Goal: Information Seeking & Learning: Learn about a topic

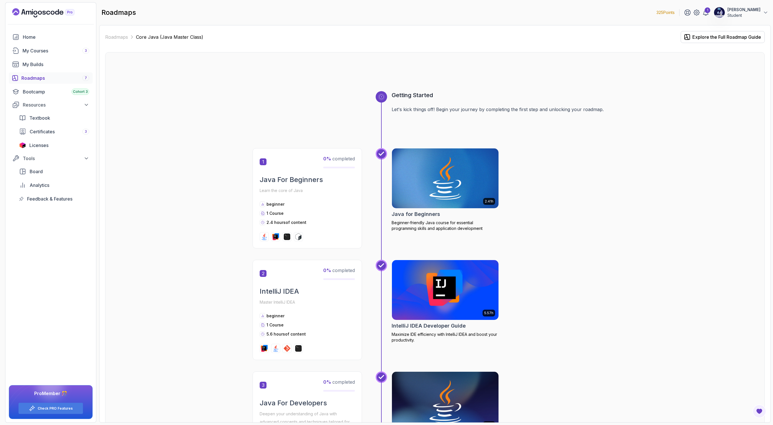
scroll to position [562, 0]
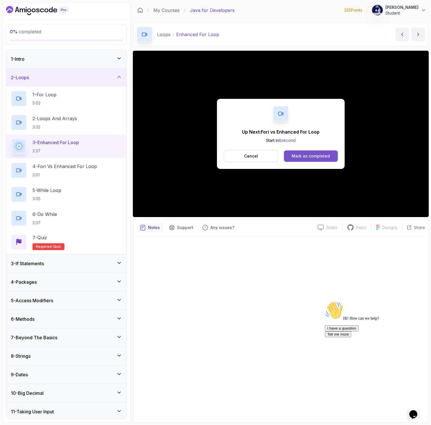
click at [310, 157] on div "Mark as completed" at bounding box center [311, 156] width 38 height 6
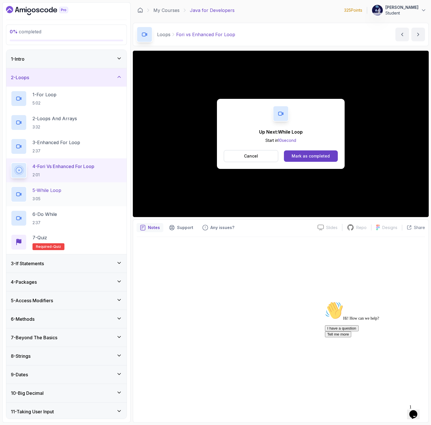
click at [61, 193] on p "5 - While Loop" at bounding box center [46, 190] width 29 height 7
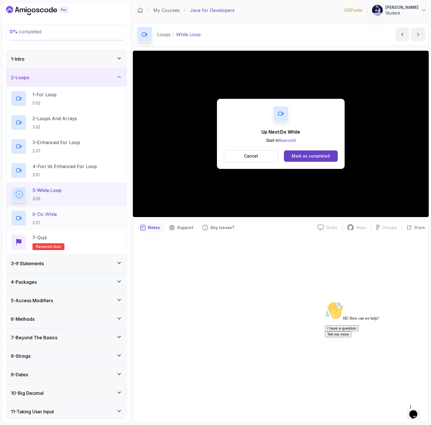
click at [113, 218] on div "6 - Do While 2:37" at bounding box center [66, 218] width 111 height 16
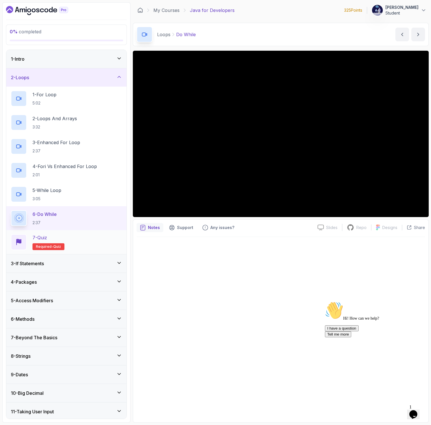
click at [65, 236] on div "7 - Quiz Required- quiz" at bounding box center [66, 242] width 111 height 16
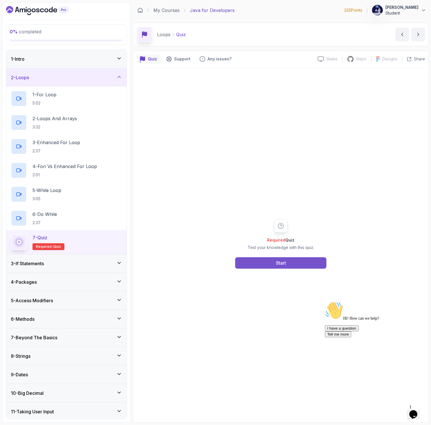
click at [255, 261] on button "Start" at bounding box center [280, 262] width 91 height 11
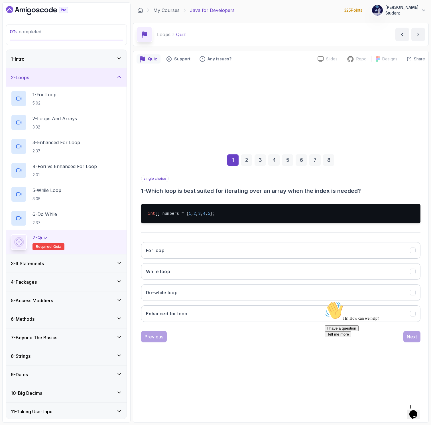
click at [244, 161] on div "2" at bounding box center [246, 159] width 11 height 11
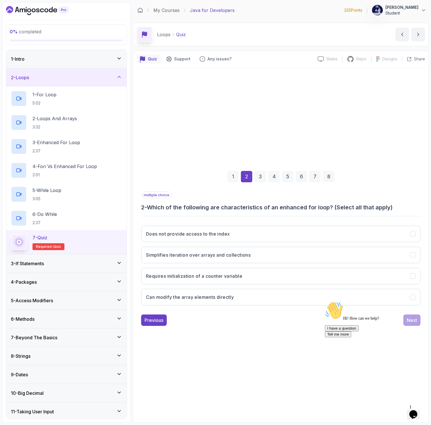
click at [263, 178] on div "3" at bounding box center [260, 176] width 11 height 11
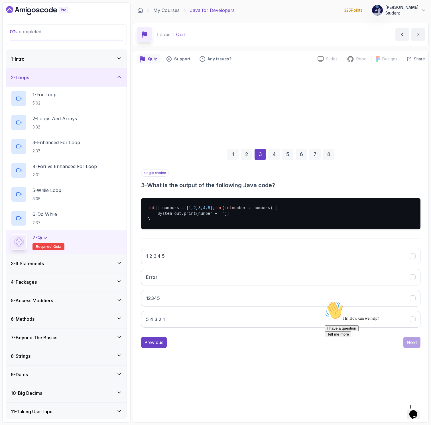
click at [276, 156] on div "4" at bounding box center [273, 154] width 11 height 11
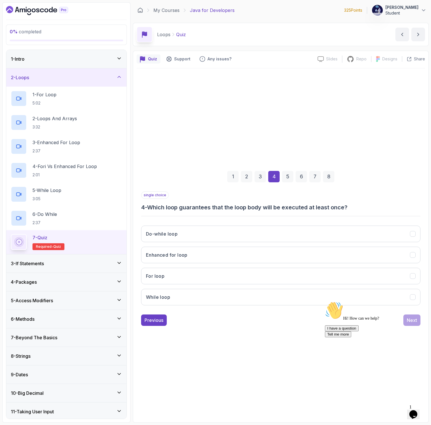
click at [288, 182] on div "1 2 3 4 5 6 7 8" at bounding box center [280, 177] width 279 height 30
click at [288, 175] on div "5" at bounding box center [287, 176] width 11 height 11
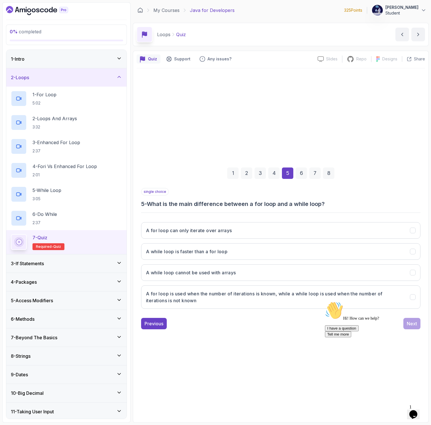
click at [301, 177] on div "6" at bounding box center [301, 173] width 11 height 11
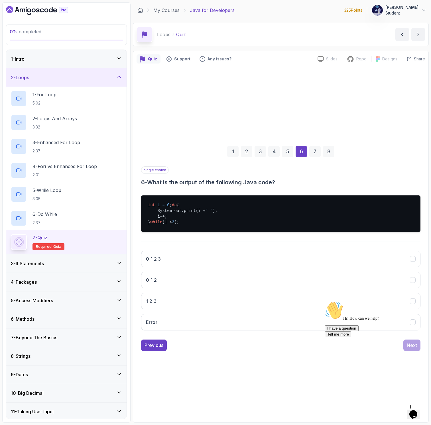
click at [232, 148] on div "1" at bounding box center [232, 151] width 11 height 11
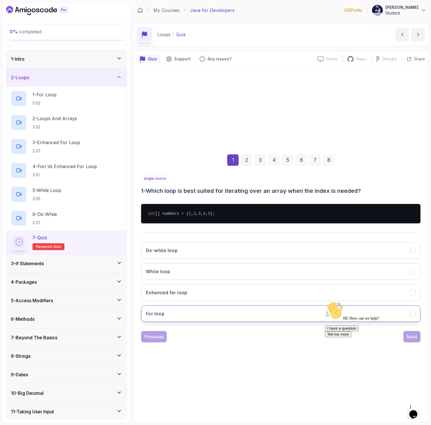
click at [192, 316] on button "For loop" at bounding box center [280, 314] width 279 height 17
click at [410, 337] on div "Hi! How can we help? I have a question Tell me more" at bounding box center [376, 320] width 103 height 36
click at [409, 334] on div "Hi! How can we help? I have a question Tell me more" at bounding box center [376, 320] width 103 height 36
click at [410, 335] on div "Hi! How can we help? I have a question Tell me more" at bounding box center [376, 320] width 103 height 36
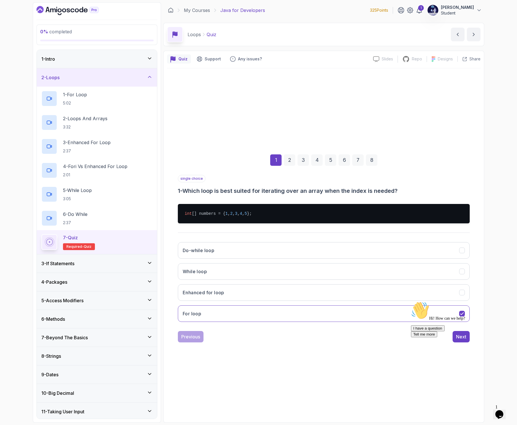
click at [459, 334] on div "Hi! How can we help? I have a question Tell me more" at bounding box center [462, 320] width 103 height 36
click at [289, 156] on div "2" at bounding box center [289, 159] width 11 height 11
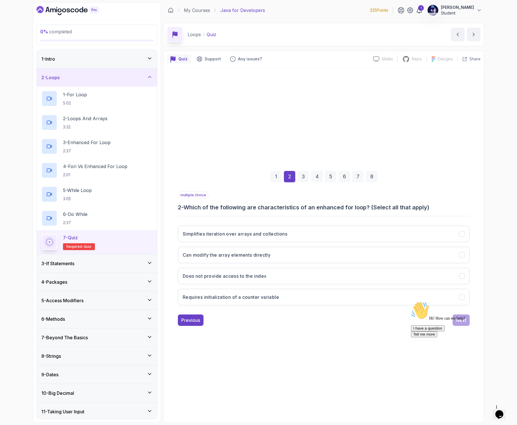
click at [277, 174] on div "1" at bounding box center [275, 176] width 11 height 11
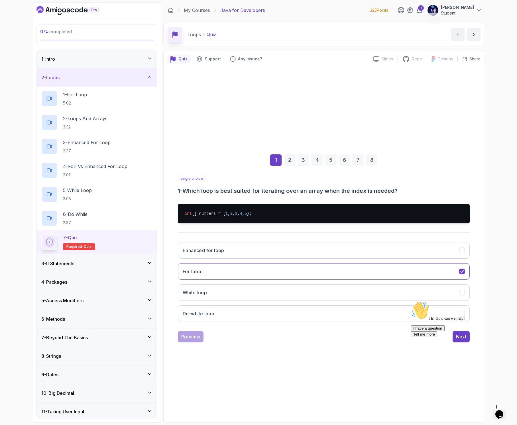
click at [290, 162] on div "2" at bounding box center [289, 159] width 11 height 11
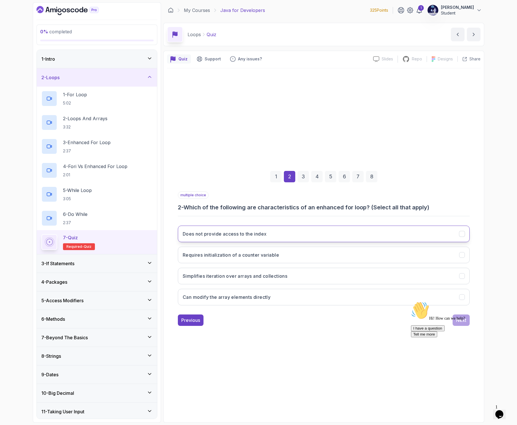
click at [271, 236] on button "Does not provide access to the index" at bounding box center [324, 234] width 292 height 17
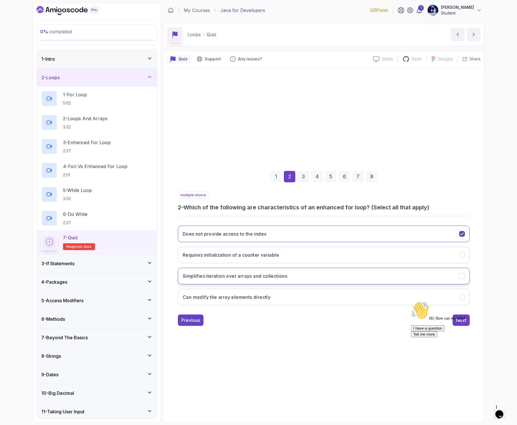
click at [280, 278] on h3 "Simplifies iteration over arrays and collections" at bounding box center [235, 276] width 105 height 7
click at [457, 321] on div "Hi! How can we help? I have a question Tell me more" at bounding box center [462, 320] width 103 height 36
click at [304, 176] on div "3" at bounding box center [303, 176] width 11 height 11
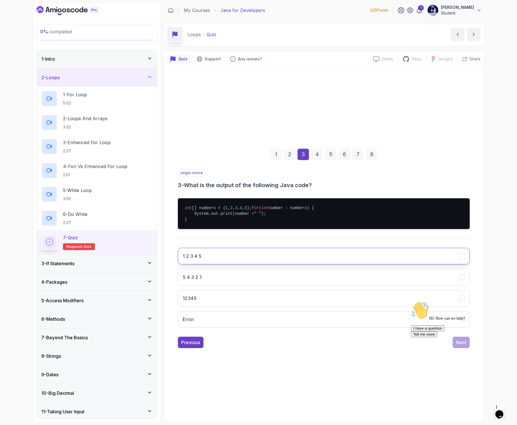
click at [205, 257] on button "1 2 3 4 5" at bounding box center [324, 256] width 292 height 17
click at [316, 151] on div "4" at bounding box center [316, 154] width 11 height 11
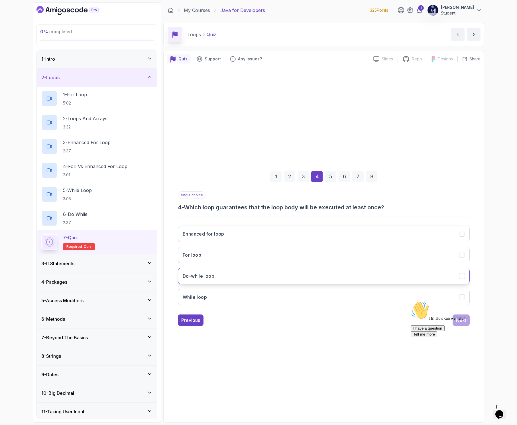
click at [288, 269] on button "Do-while loop" at bounding box center [324, 276] width 292 height 17
click at [455, 316] on div "Hi! How can we help? I have a question Tell me more" at bounding box center [462, 320] width 103 height 36
click at [329, 176] on div "5" at bounding box center [330, 176] width 11 height 11
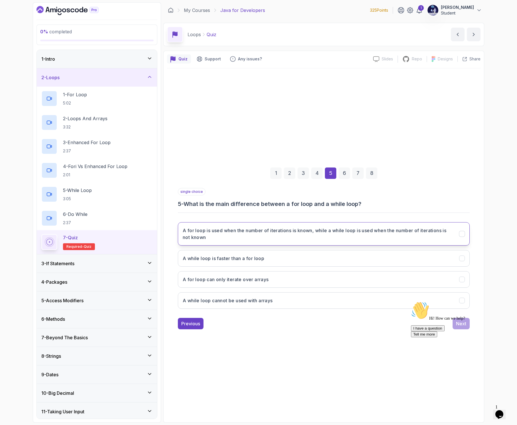
click at [316, 234] on h3 "A for loop is used when the number of iterations is known, while a while loop i…" at bounding box center [318, 234] width 270 height 14
click at [343, 172] on div "6" at bounding box center [344, 173] width 11 height 11
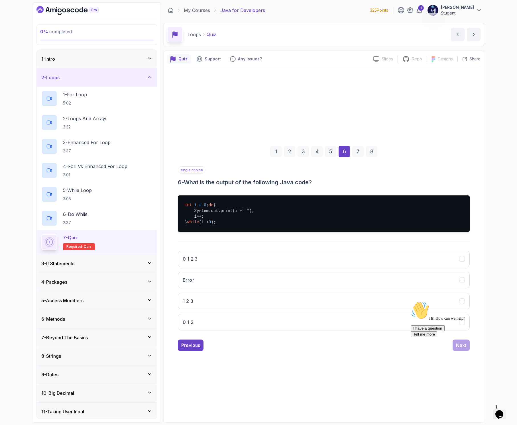
click at [260, 250] on div "0 1 2 3 Error 1 2 3 0 1 2" at bounding box center [324, 290] width 292 height 89
click at [271, 259] on button "0 1 2 3" at bounding box center [324, 259] width 292 height 17
click at [247, 323] on button "0 1 2" at bounding box center [324, 322] width 292 height 17
click at [357, 149] on div "7" at bounding box center [357, 151] width 11 height 11
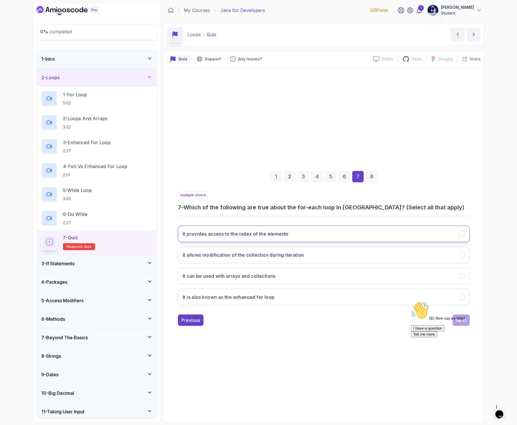
click at [272, 231] on h3 "It provides access to the index of the elements" at bounding box center [236, 234] width 106 height 7
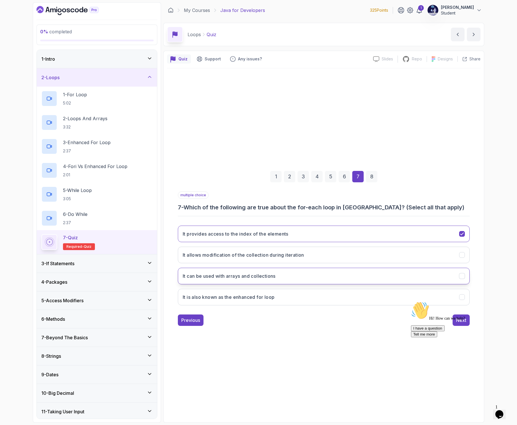
click at [255, 279] on h3 "It can be used with arrays and collections" at bounding box center [229, 276] width 93 height 7
click at [261, 258] on h3 "It allows modification of the collection during iteration" at bounding box center [243, 255] width 121 height 7
click at [371, 176] on div "8" at bounding box center [371, 176] width 11 height 11
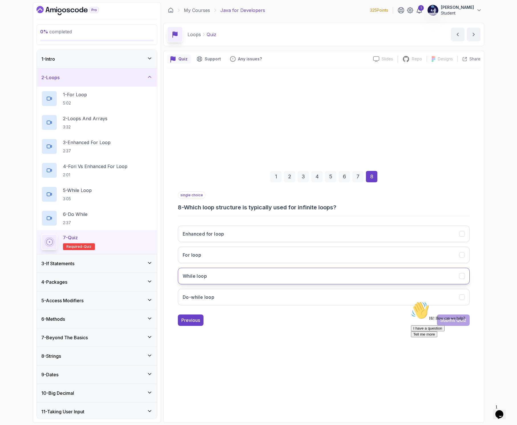
click at [283, 281] on button "While loop" at bounding box center [324, 276] width 292 height 17
click at [454, 322] on div "Hi! How can we help? I have a question Tell me more" at bounding box center [462, 320] width 103 height 36
click at [445, 316] on div "Hi! How can we help? I have a question Tell me more" at bounding box center [462, 320] width 103 height 36
click at [453, 317] on div "Hi! How can we help? I have a question Tell me more" at bounding box center [462, 320] width 103 height 36
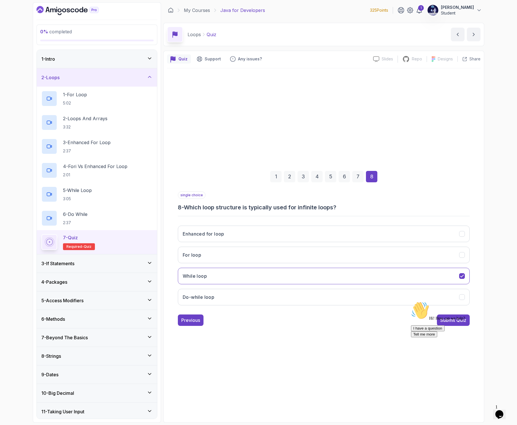
click at [453, 319] on div "Hi! How can we help? I have a question Tell me more" at bounding box center [462, 320] width 103 height 36
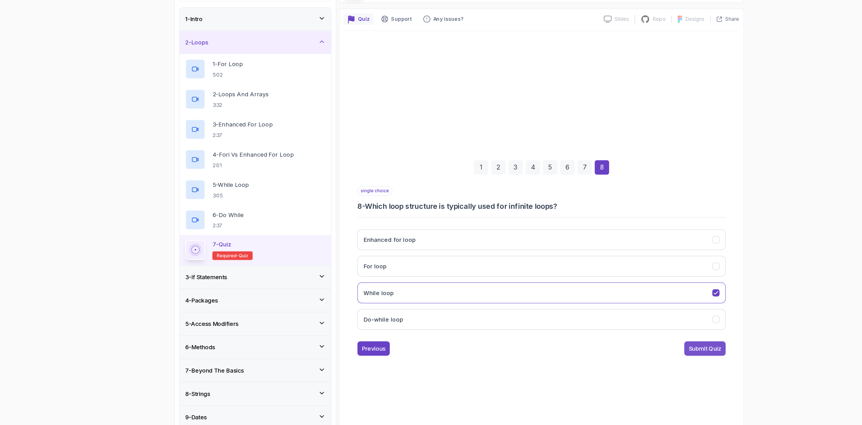
click at [625, 322] on div "Submit Quiz" at bounding box center [626, 320] width 26 height 7
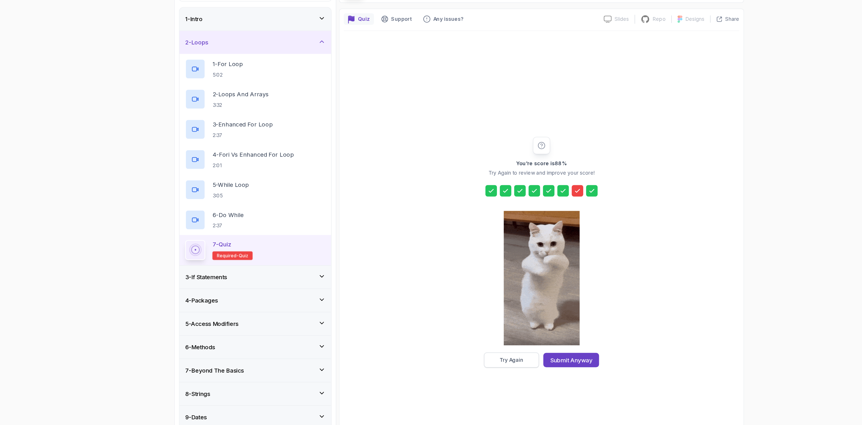
click at [483, 330] on button "Try Again" at bounding box center [473, 330] width 44 height 12
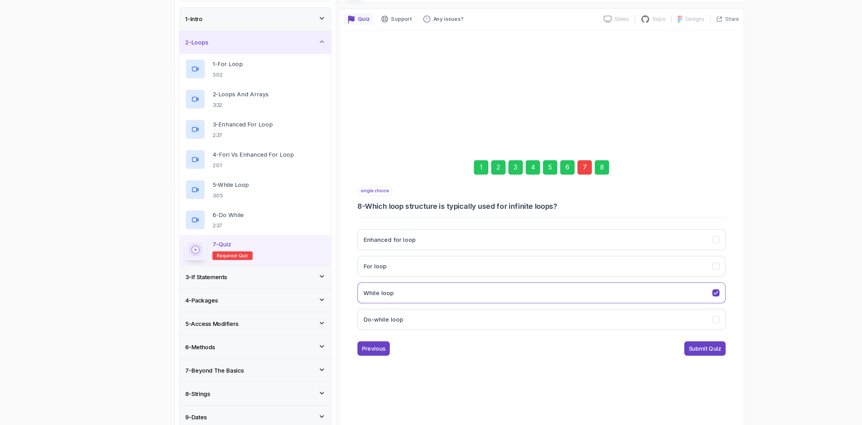
click at [528, 174] on div "7" at bounding box center [530, 176] width 11 height 11
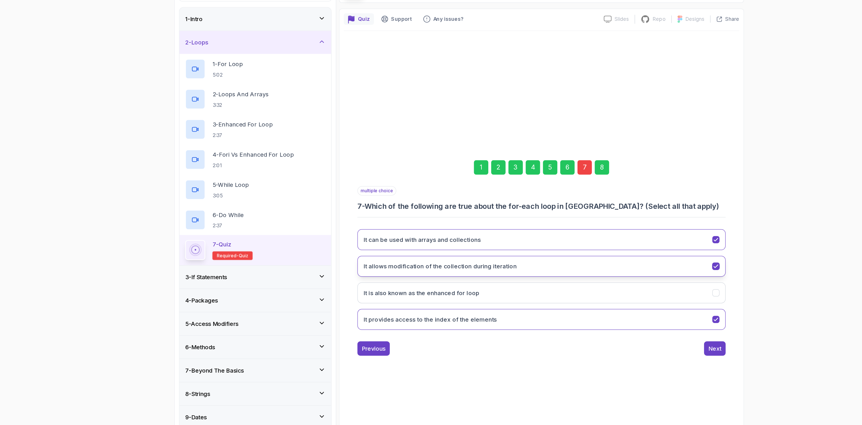
click at [497, 255] on button "It allows modification of the collection during iteration" at bounding box center [496, 255] width 292 height 17
click at [544, 179] on div "8" at bounding box center [543, 176] width 11 height 11
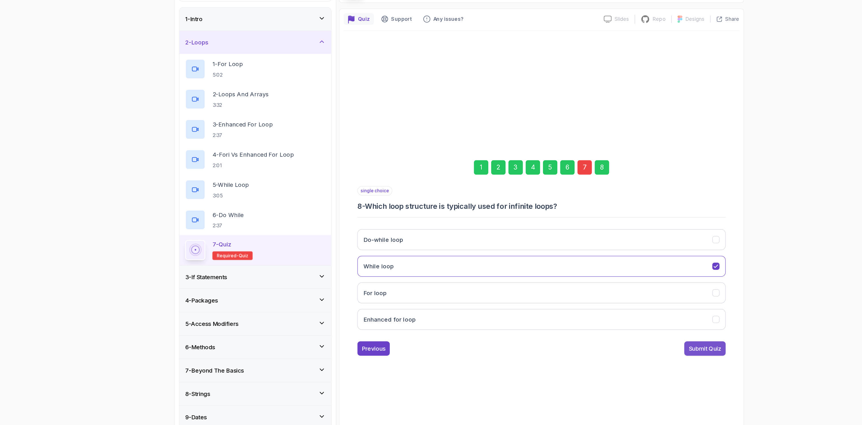
click at [620, 319] on div "Submit Quiz" at bounding box center [626, 320] width 26 height 7
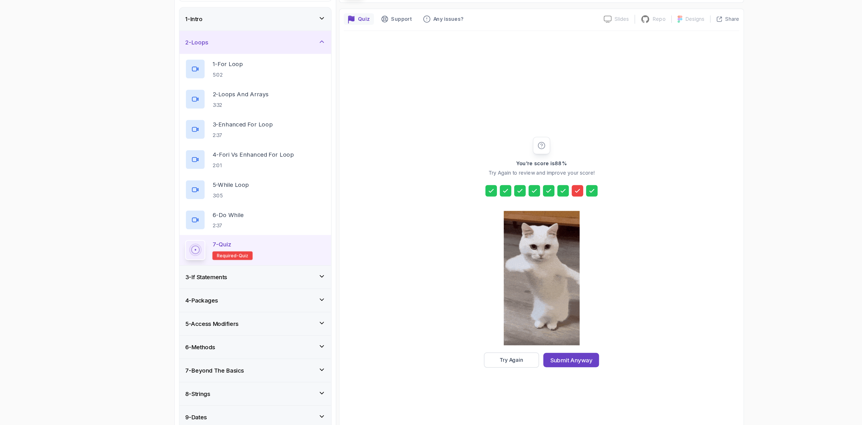
click at [524, 198] on icon at bounding box center [525, 195] width 6 height 6
click at [466, 331] on div "Try Again" at bounding box center [472, 330] width 19 height 6
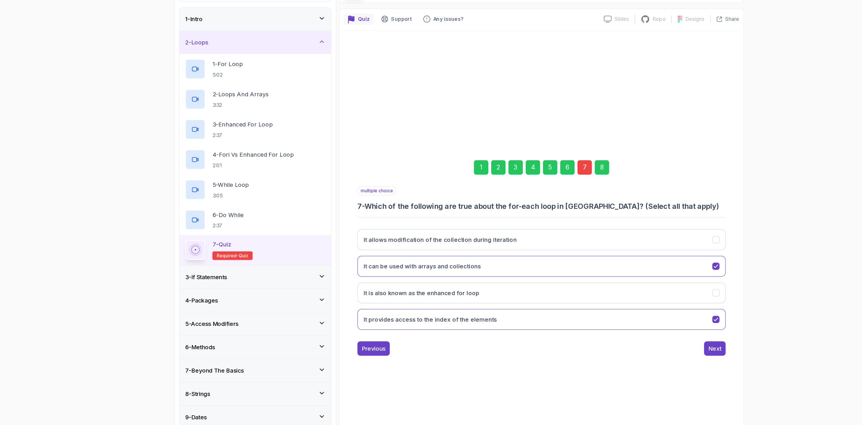
click at [530, 180] on div "7" at bounding box center [530, 176] width 11 height 11
click at [532, 177] on div "7" at bounding box center [530, 176] width 11 height 11
click at [531, 275] on button "It is also known as the enhanced for loop" at bounding box center [496, 276] width 292 height 17
click at [542, 235] on button "It allows modification of the collection during iteration" at bounding box center [496, 234] width 292 height 17
click at [546, 176] on div "8" at bounding box center [543, 176] width 11 height 11
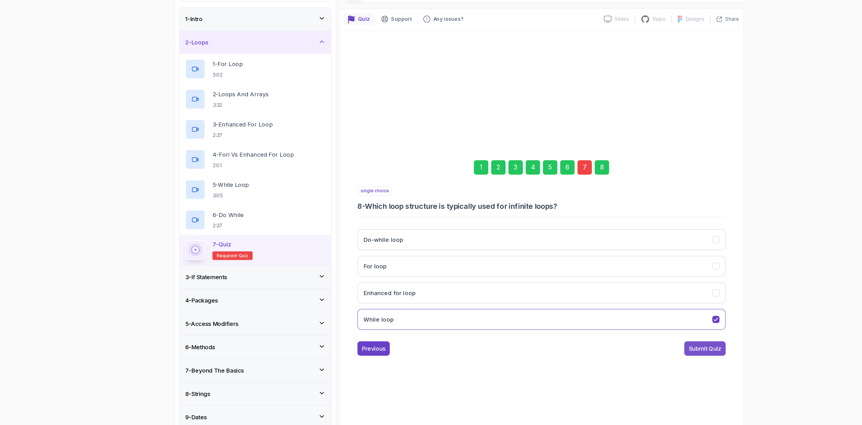
click at [615, 320] on div "Submit Quiz" at bounding box center [626, 320] width 26 height 7
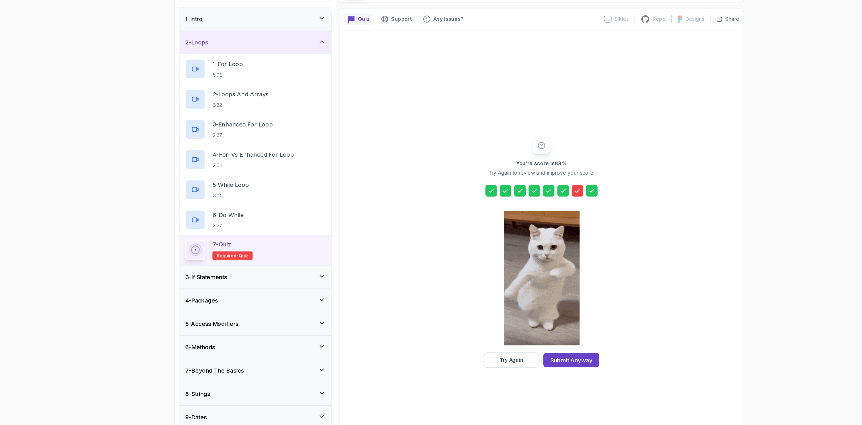
click at [525, 195] on icon at bounding box center [524, 195] width 3 height 2
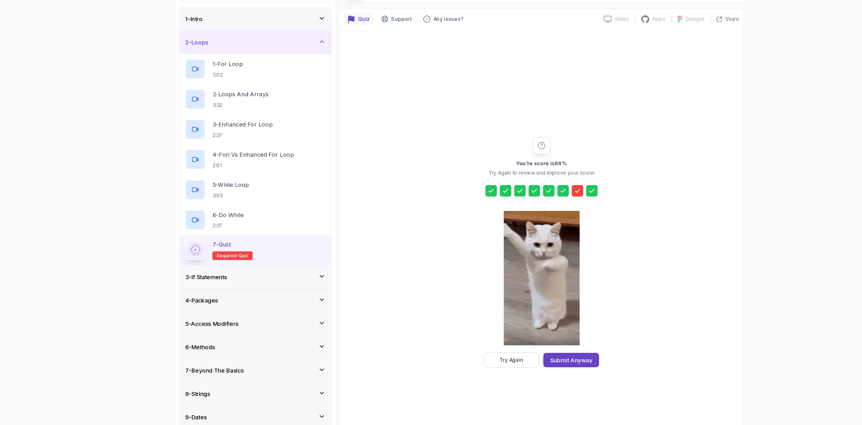
click at [469, 337] on div "You're score is 88 % Try Again to review and improve your score! Try Again Subm…" at bounding box center [496, 243] width 314 height 351
click at [472, 330] on div "Try Again" at bounding box center [472, 330] width 19 height 6
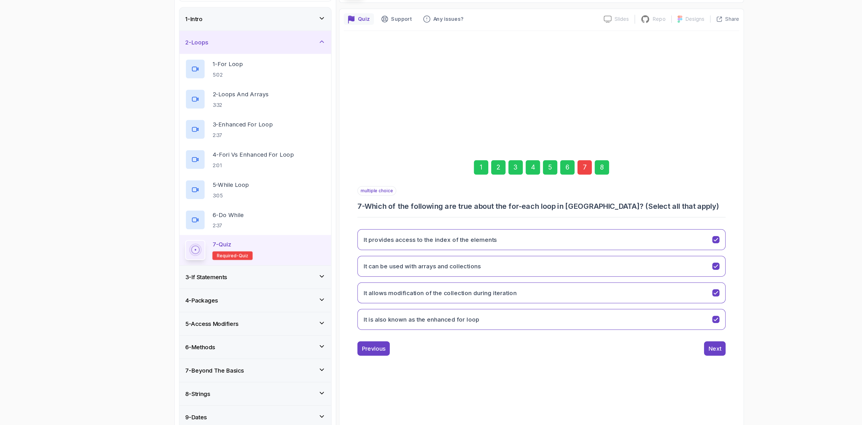
click at [532, 178] on div "7" at bounding box center [530, 176] width 11 height 11
click at [523, 296] on button "It is also known as the enhanced for loop" at bounding box center [496, 297] width 292 height 17
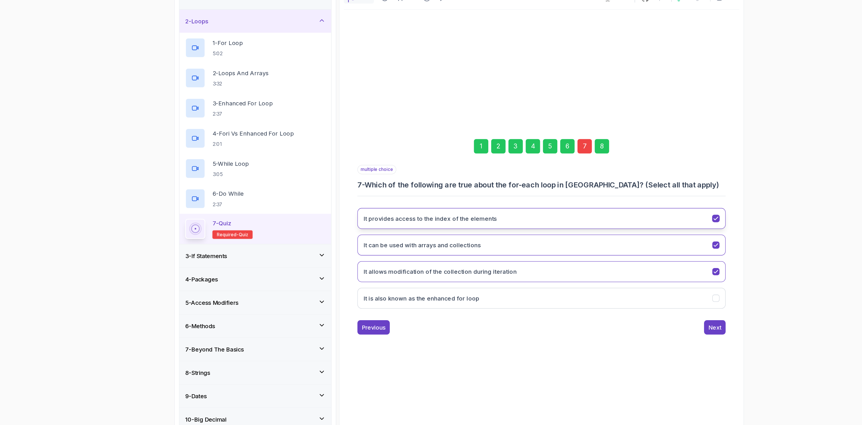
click at [524, 231] on button "It provides access to the index of the elements" at bounding box center [496, 234] width 292 height 17
click at [524, 249] on button "It can be used with arrays and collections" at bounding box center [496, 255] width 292 height 17
click at [529, 264] on div "It provides access to the index of the elements It can be used with arrays and …" at bounding box center [496, 265] width 292 height 89
click at [527, 284] on button "It allows modification of the collection during iteration" at bounding box center [496, 276] width 292 height 17
click at [571, 231] on button "It provides access to the index of the elements" at bounding box center [496, 234] width 292 height 17
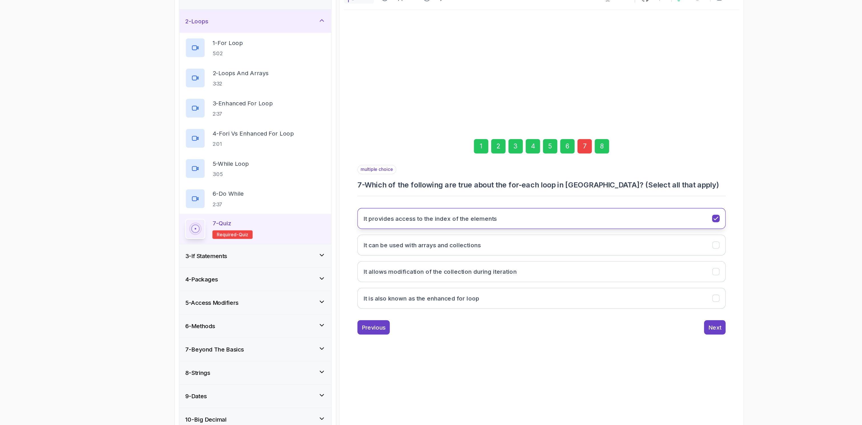
click at [571, 231] on button "It provides access to the index of the elements" at bounding box center [496, 234] width 292 height 17
click at [543, 178] on div "8" at bounding box center [543, 176] width 11 height 11
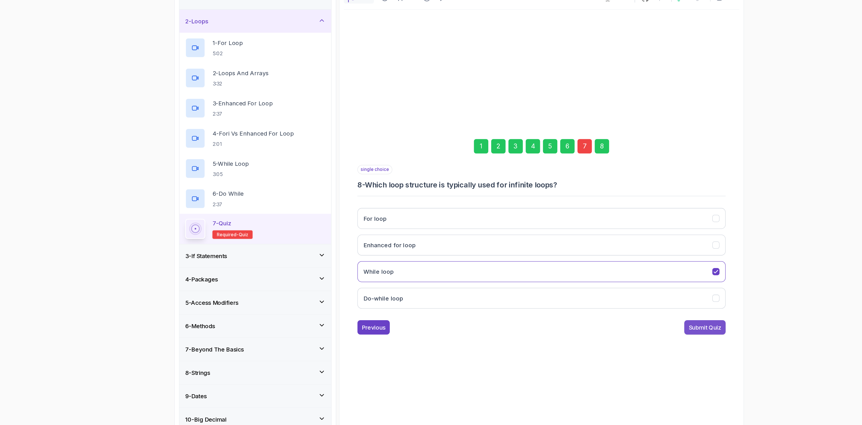
click at [628, 316] on button "Submit Quiz" at bounding box center [625, 320] width 33 height 11
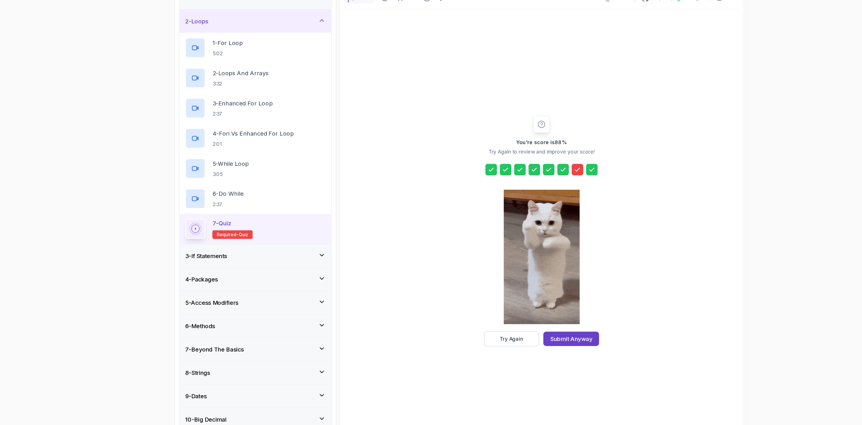
click at [482, 337] on div "You're score is 88 % Try Again to review and improve your score! Try Again Subm…" at bounding box center [496, 243] width 314 height 351
click at [487, 330] on button "Try Again" at bounding box center [473, 330] width 44 height 12
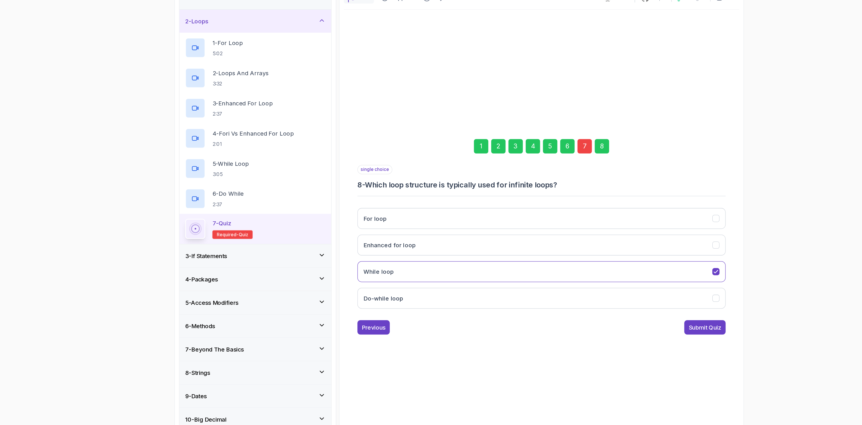
click at [534, 177] on div "7" at bounding box center [530, 176] width 11 height 11
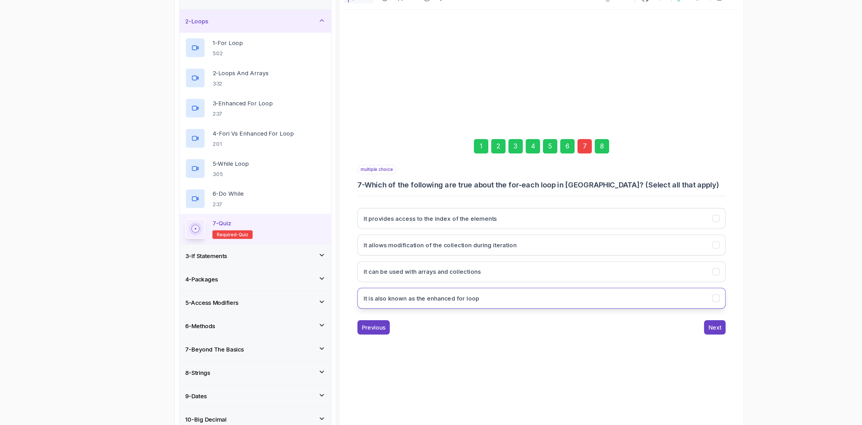
click at [420, 298] on h3 "It is also known as the enhanced for loop" at bounding box center [401, 297] width 92 height 7
click at [422, 273] on h3 "It can be used with arrays and collections" at bounding box center [401, 276] width 93 height 7
click at [546, 182] on div "8" at bounding box center [543, 176] width 11 height 11
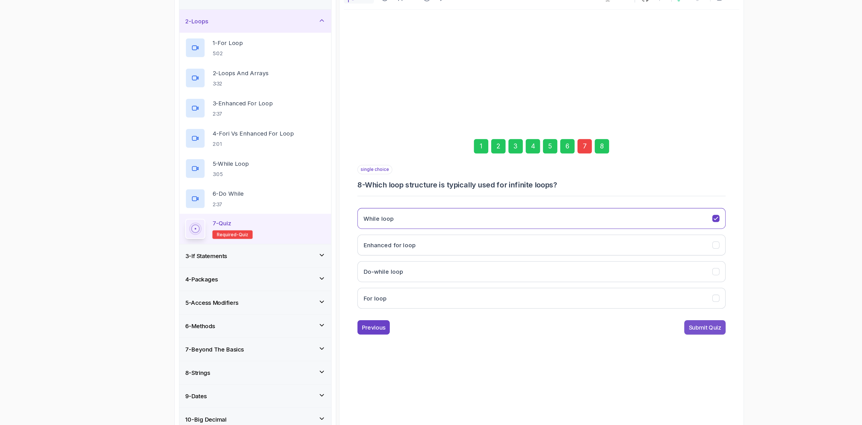
click at [629, 316] on button "Submit Quiz" at bounding box center [625, 320] width 33 height 11
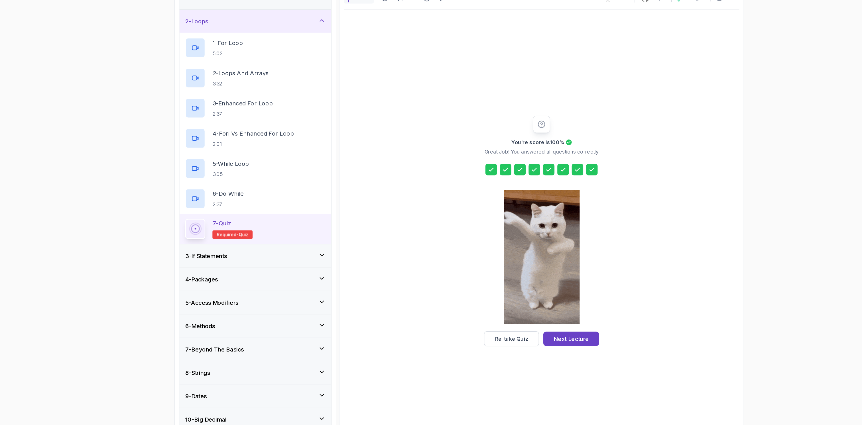
click at [273, 267] on div "3 - If Statements" at bounding box center [269, 263] width 111 height 7
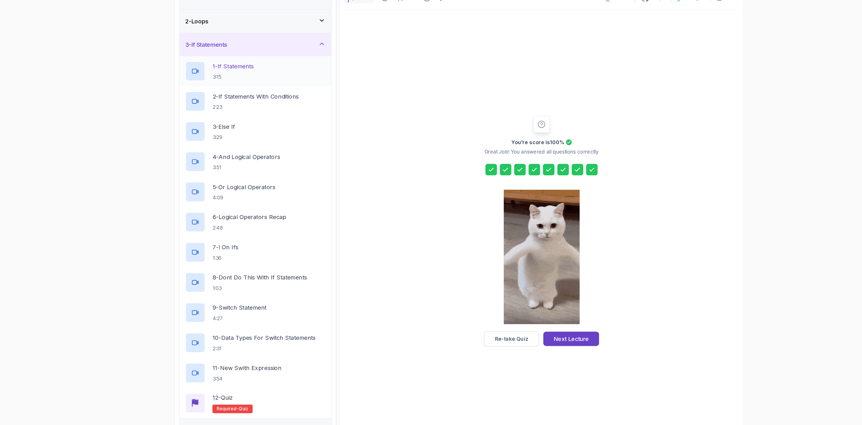
click at [268, 122] on p "3:15" at bounding box center [251, 122] width 33 height 6
